Goal: Find specific page/section: Find specific page/section

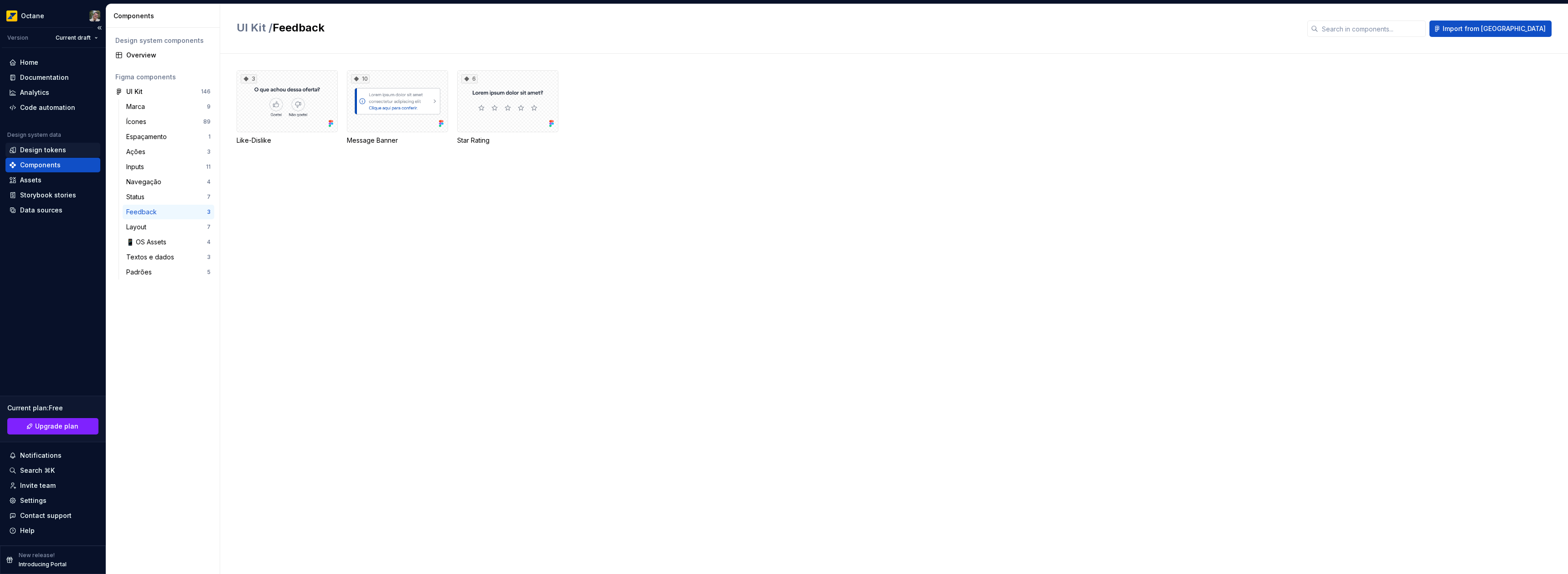
click at [44, 148] on div "Design tokens" at bounding box center [43, 150] width 46 height 9
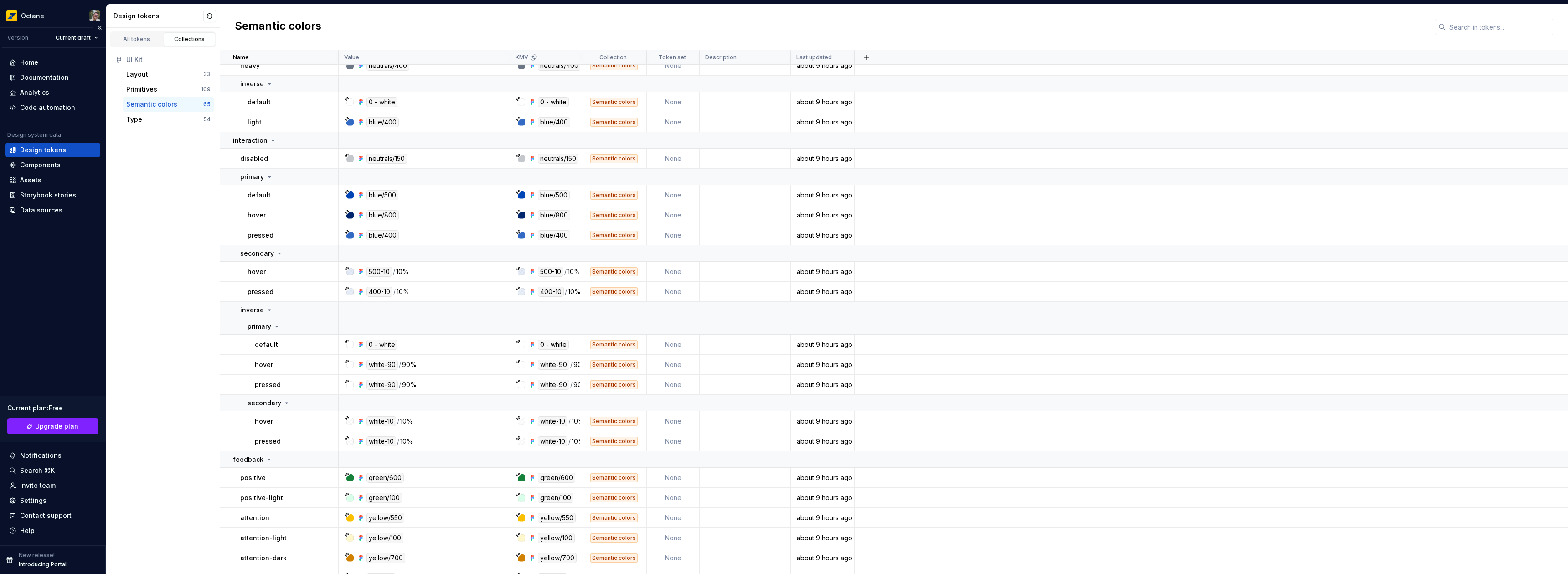
scroll to position [590, 0]
